Goal: Transaction & Acquisition: Purchase product/service

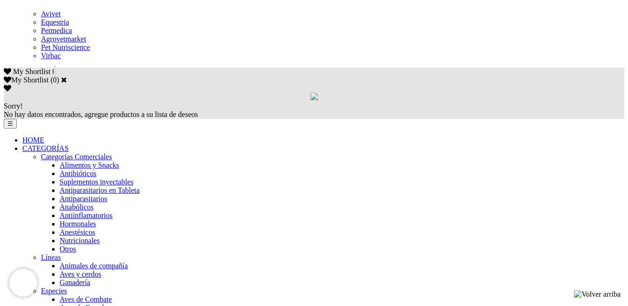
scroll to position [559, 0]
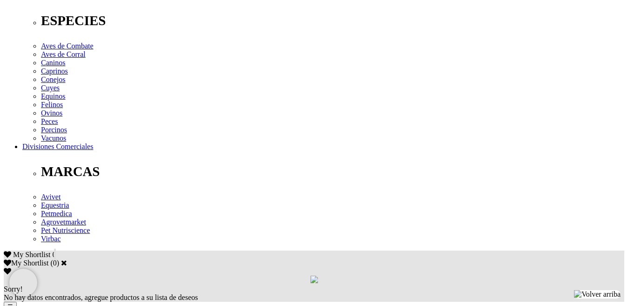
scroll to position [373, 0]
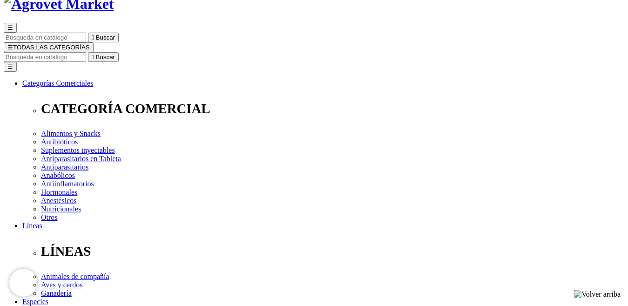
scroll to position [47, 0]
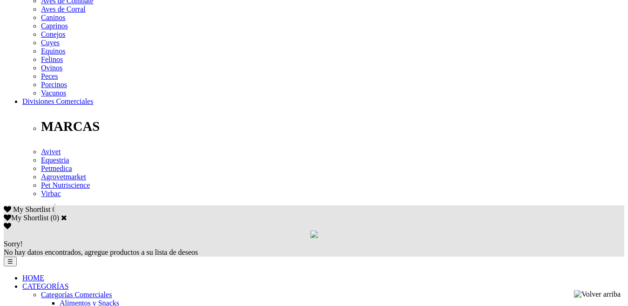
scroll to position [326, 0]
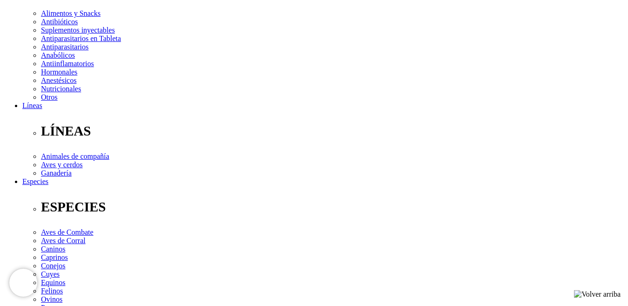
scroll to position [186, 0]
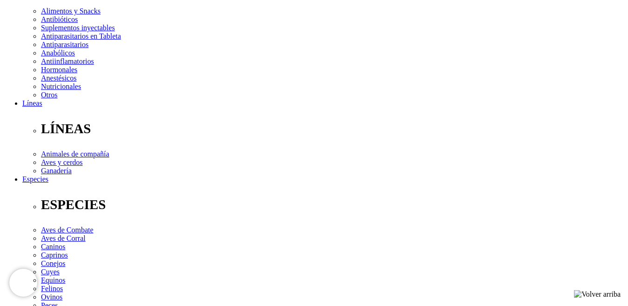
radio input "true"
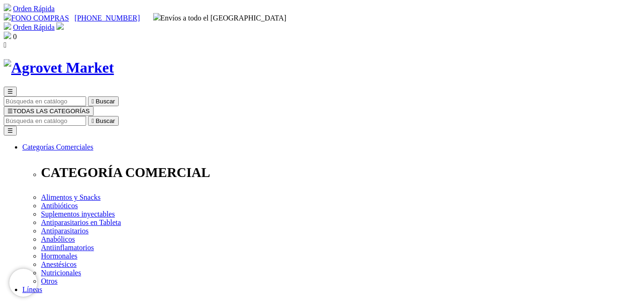
select select "0"
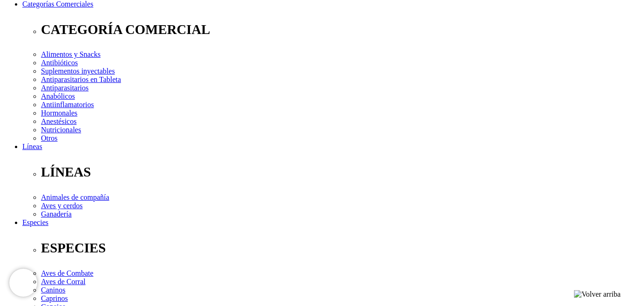
scroll to position [140, 0]
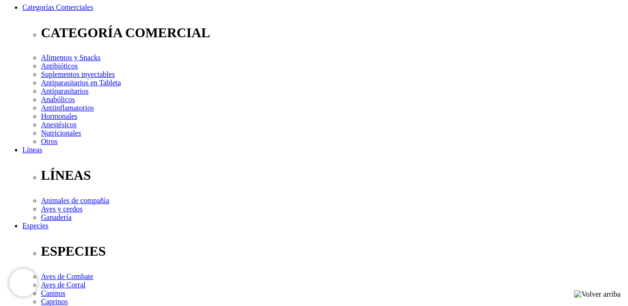
select select "27"
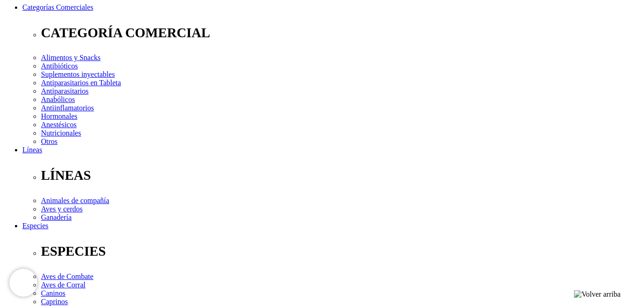
select select "17"
select select "27"
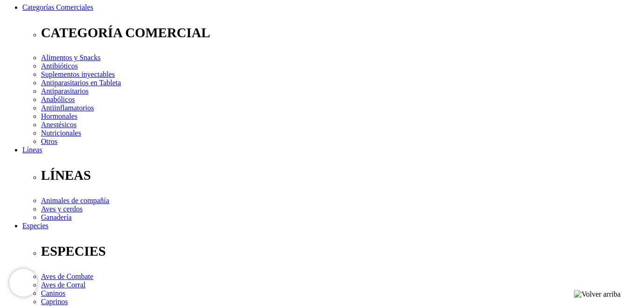
select select "27"
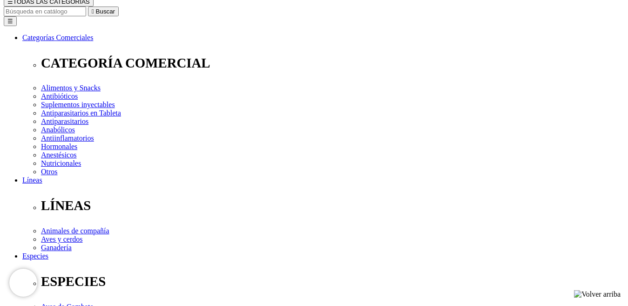
scroll to position [93, 0]
